Goal: Task Accomplishment & Management: Manage account settings

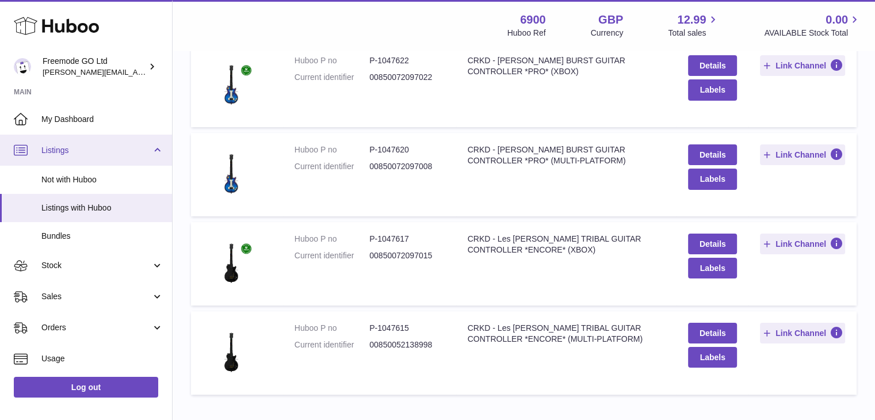
click at [131, 153] on span "Listings" at bounding box center [96, 150] width 110 height 11
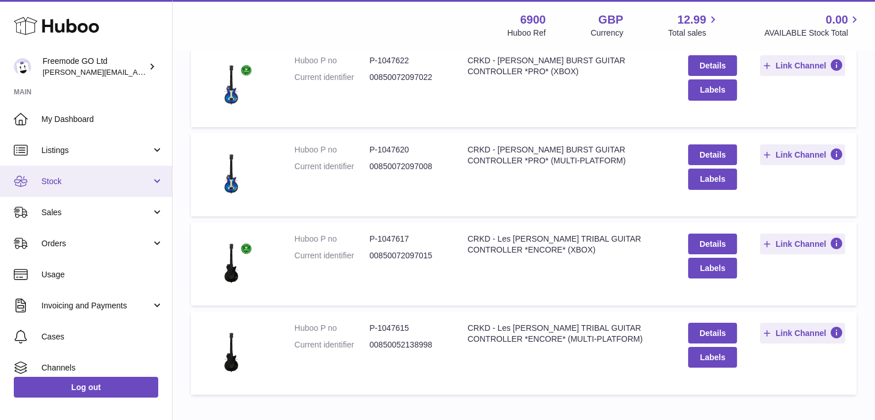
click at [96, 187] on link "Stock" at bounding box center [86, 181] width 172 height 31
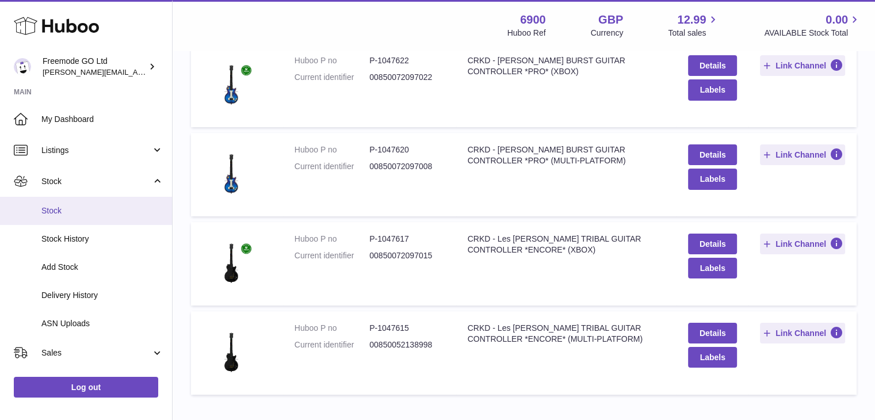
click at [73, 218] on link "Stock" at bounding box center [86, 211] width 172 height 28
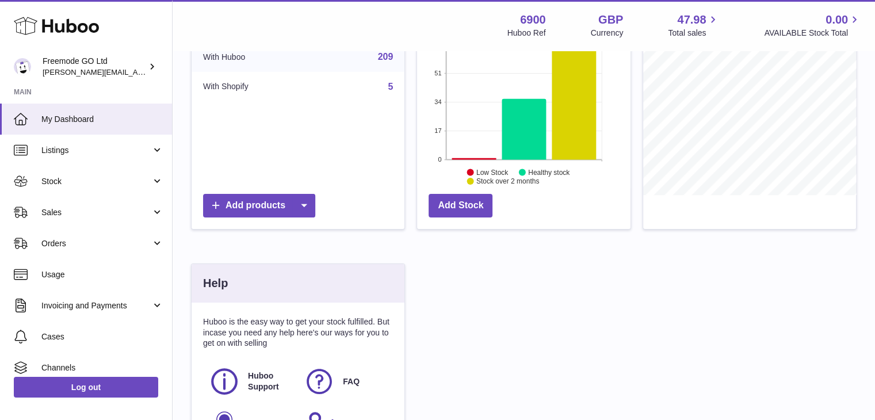
scroll to position [189, 0]
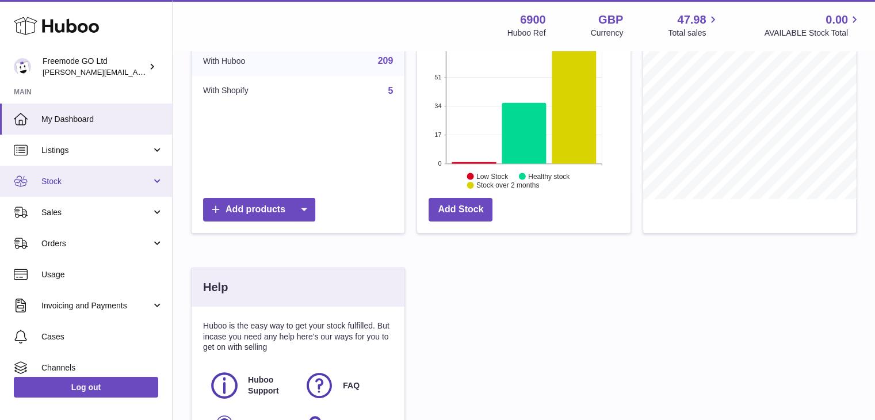
click at [102, 182] on span "Stock" at bounding box center [96, 181] width 110 height 11
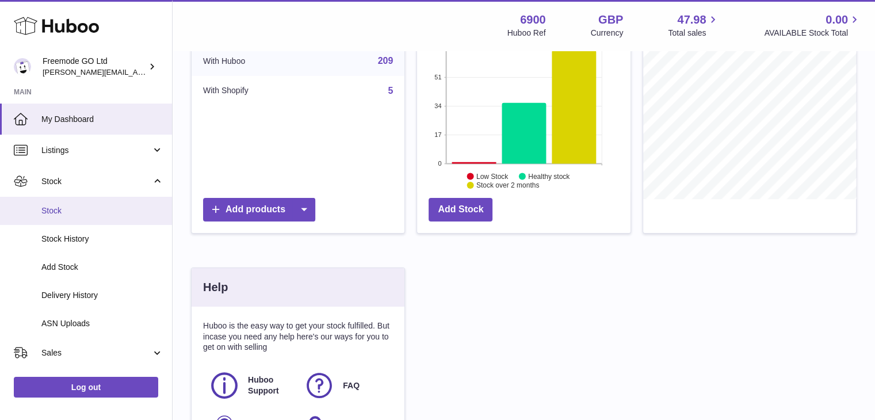
click at [72, 204] on link "Stock" at bounding box center [86, 211] width 172 height 28
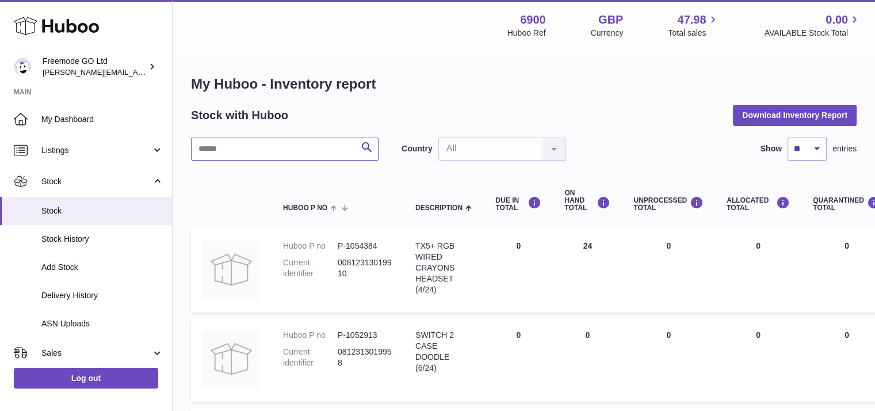
click at [295, 154] on input "text" at bounding box center [285, 149] width 188 height 23
type input "******"
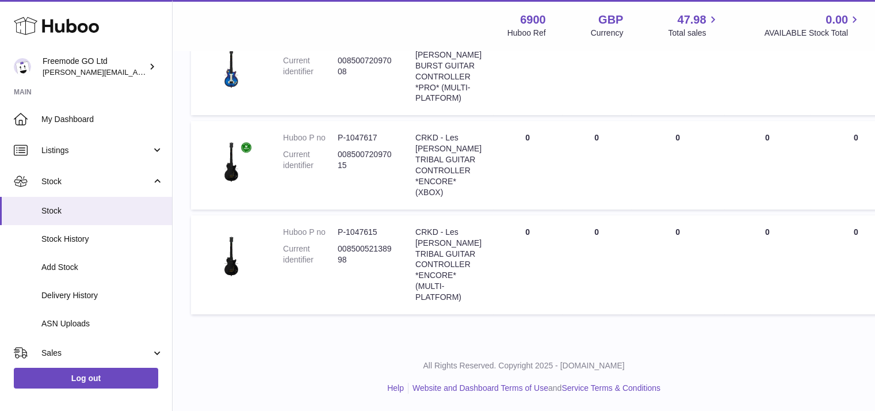
scroll to position [320, 0]
